Goal: Task Accomplishment & Management: Use online tool/utility

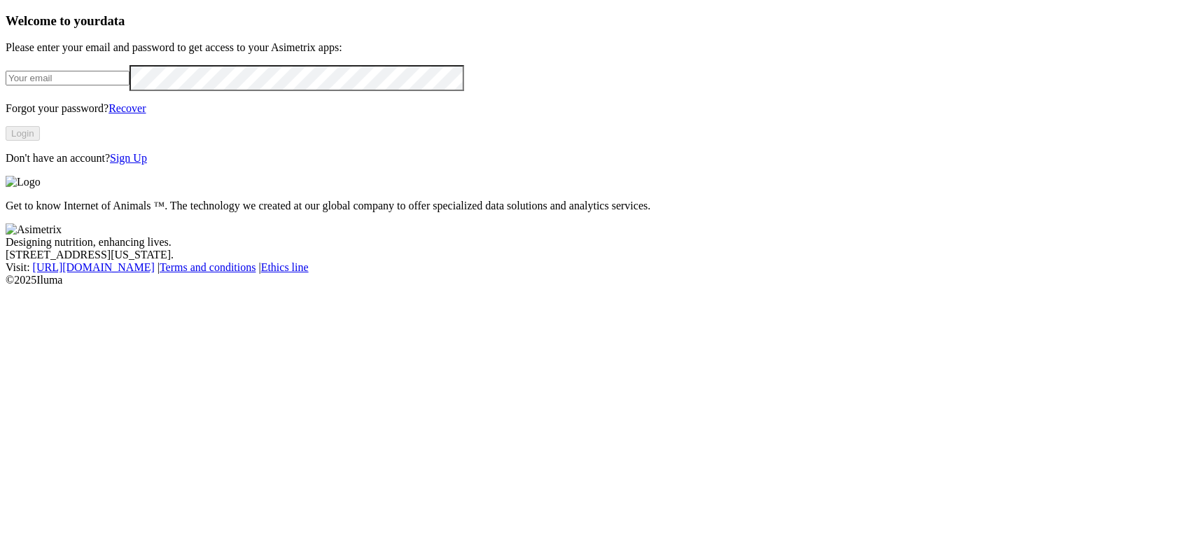
type input "[EMAIL_ADDRESS][DOMAIN_NAME]"
drag, startPoint x: 246, startPoint y: 316, endPoint x: 251, endPoint y: 305, distance: 12.2
click at [40, 141] on button "Login" at bounding box center [23, 133] width 34 height 15
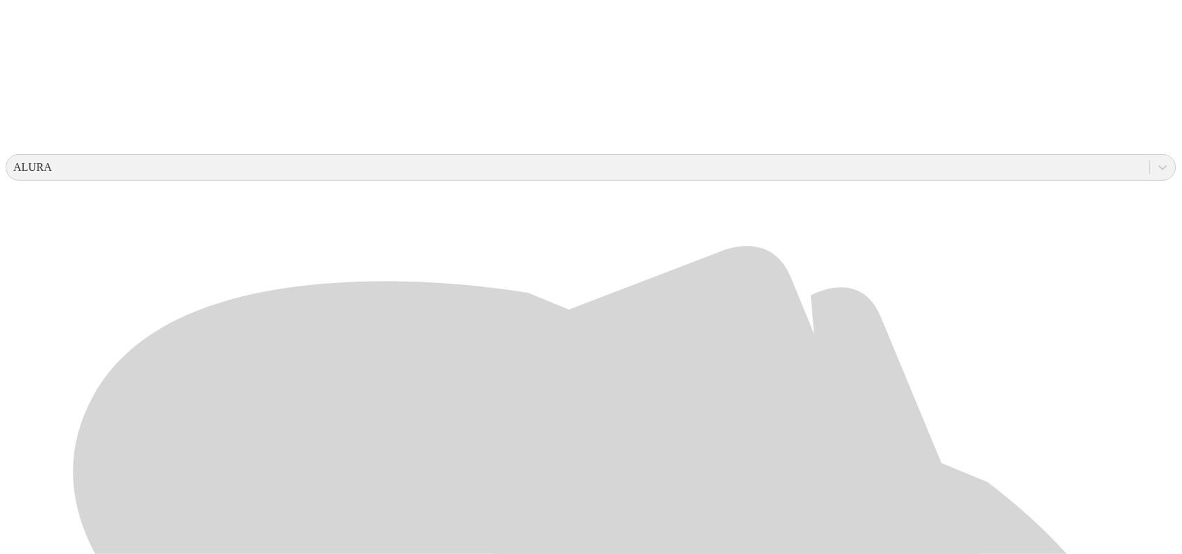
scroll to position [438, 0]
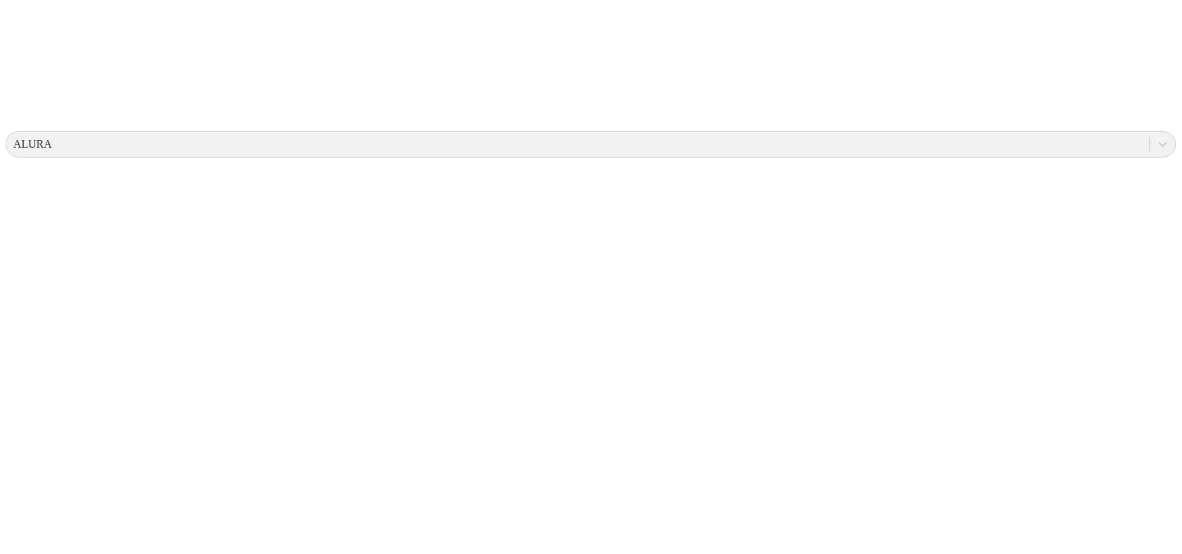
scroll to position [0, 0]
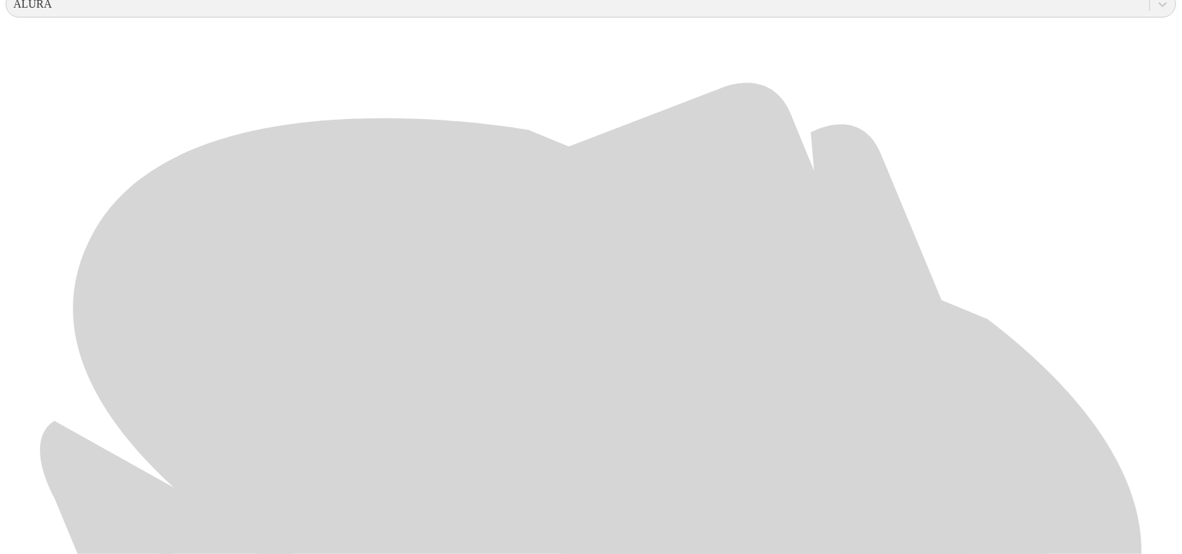
scroll to position [628, 0]
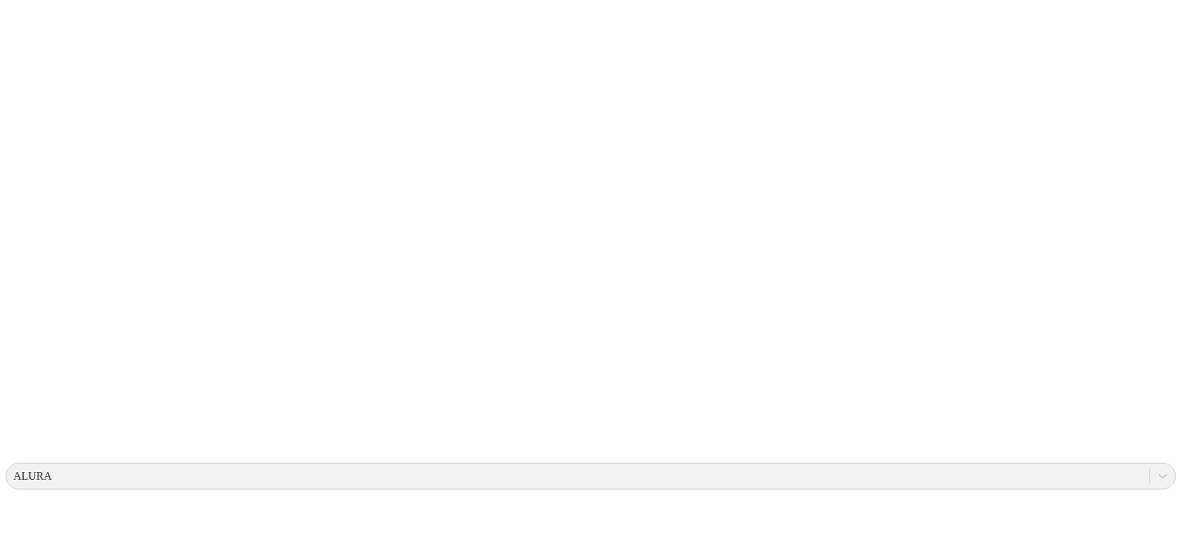
scroll to position [0, 0]
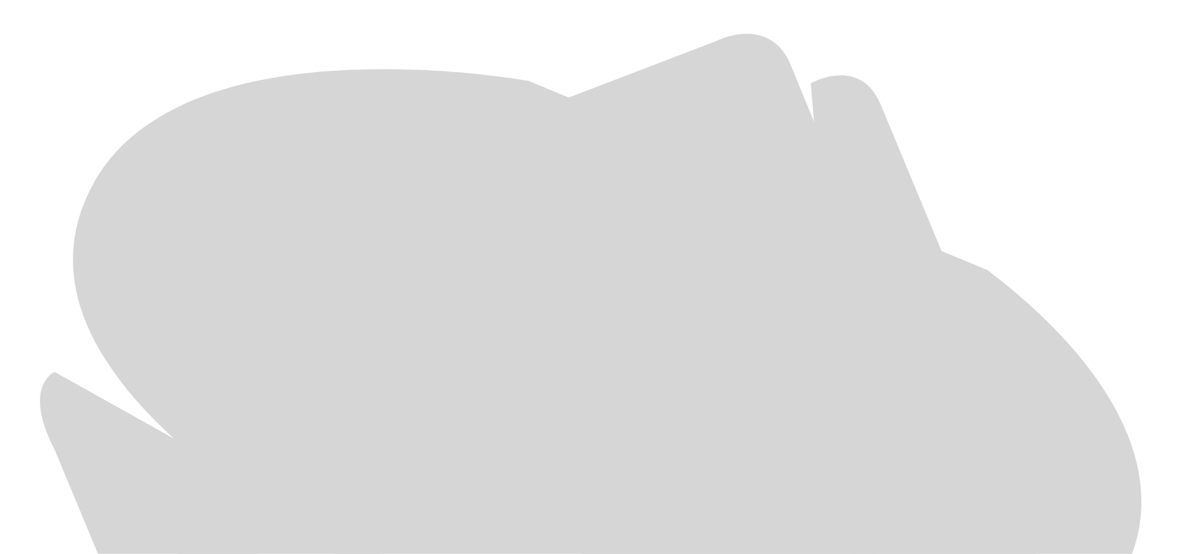
scroll to position [628, 0]
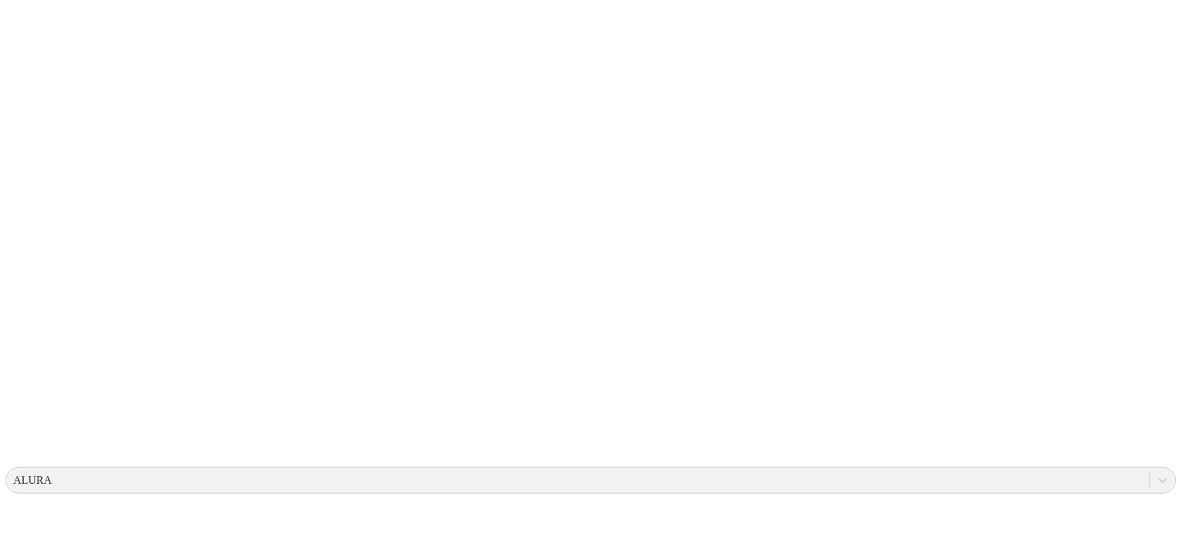
scroll to position [0, 0]
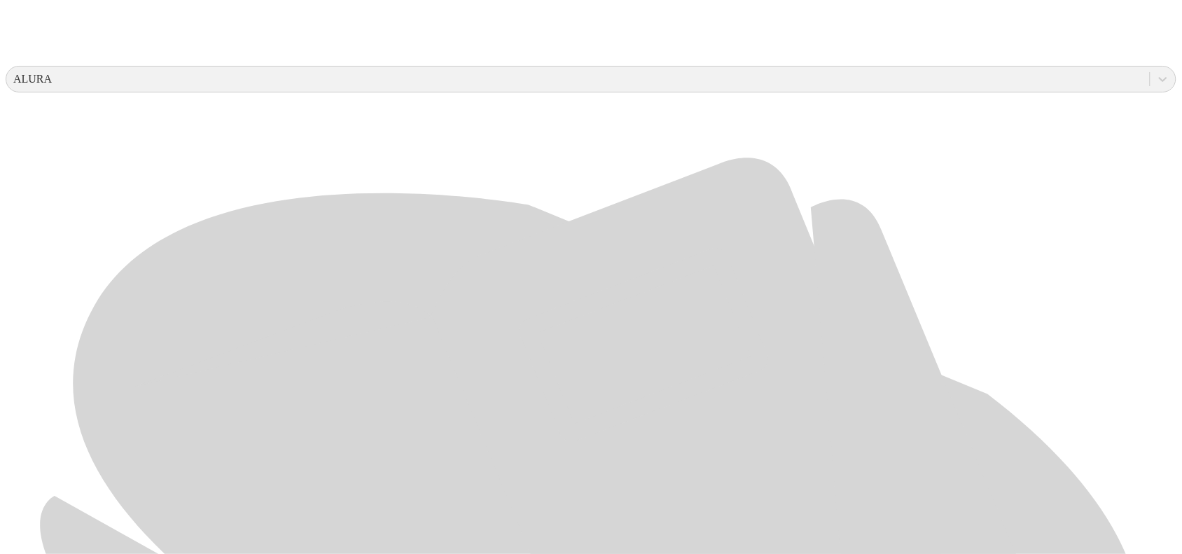
scroll to position [525, 0]
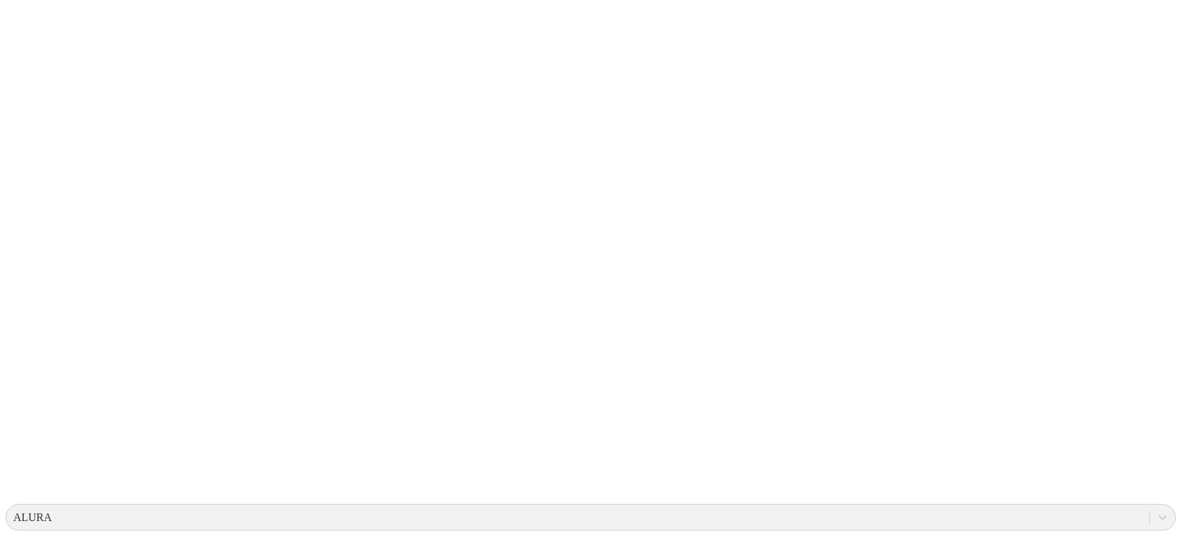
scroll to position [0, 0]
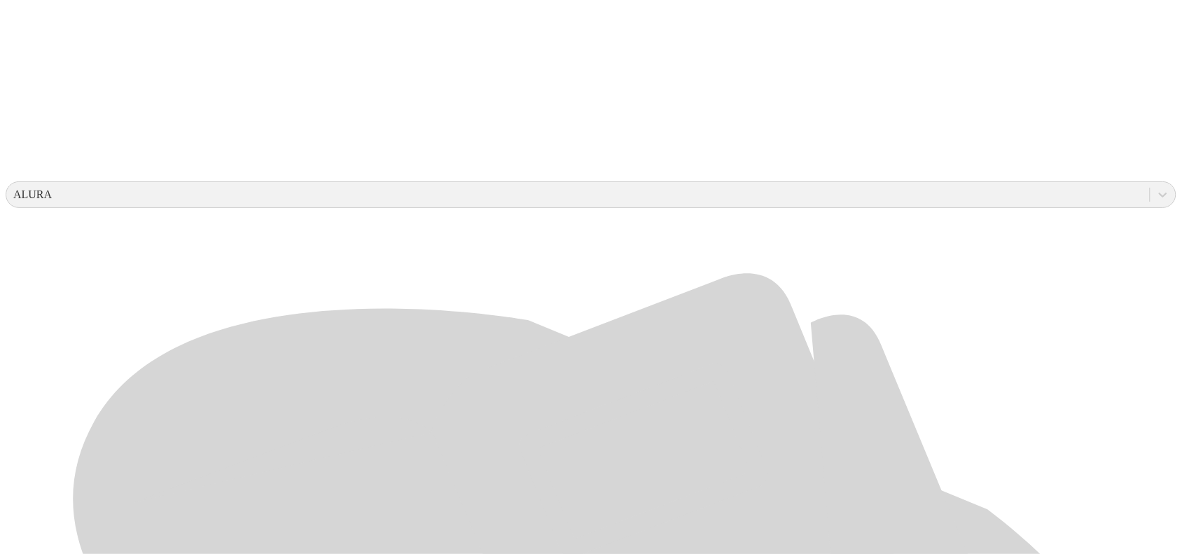
scroll to position [628, 0]
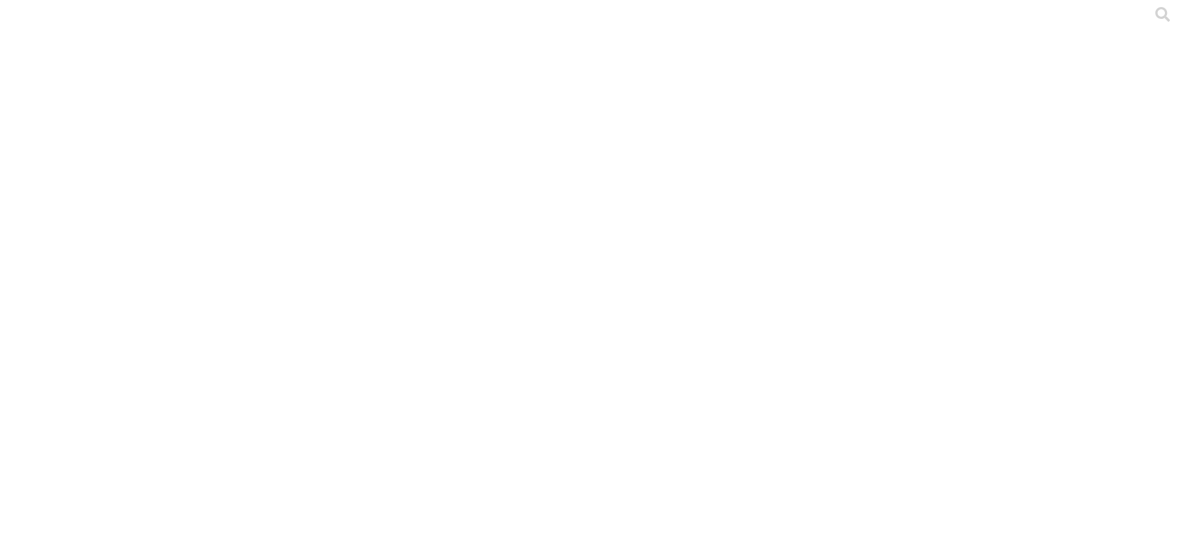
scroll to position [0, 0]
